Goal: Transaction & Acquisition: Purchase product/service

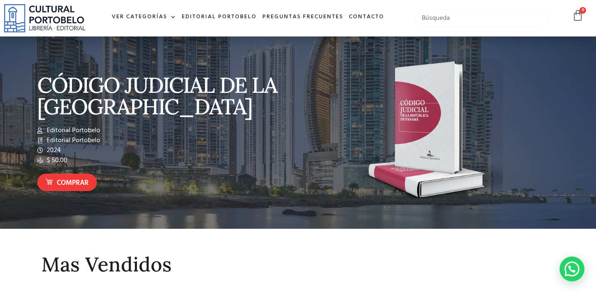
click at [463, 17] on input "text" at bounding box center [482, 18] width 134 height 17
type input "maritimo"
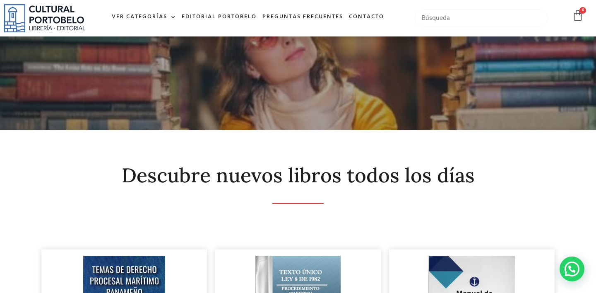
click at [460, 12] on input "text" at bounding box center [482, 18] width 134 height 17
type input "c"
type input "mar"
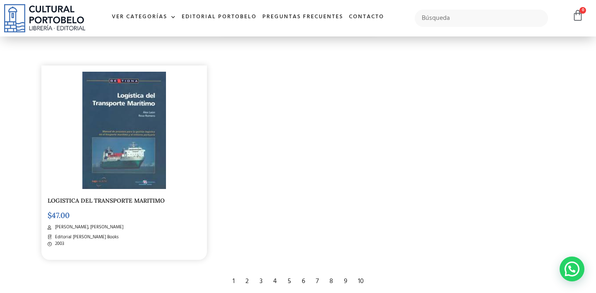
scroll to position [1356, 0]
